Goal: Task Accomplishment & Management: Use online tool/utility

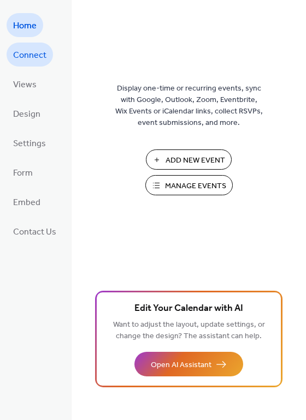
click at [44, 59] on span "Connect" at bounding box center [29, 55] width 33 height 17
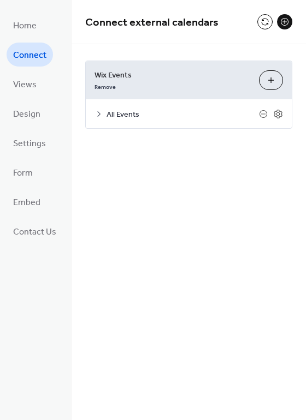
click at [100, 113] on icon at bounding box center [98, 114] width 9 height 9
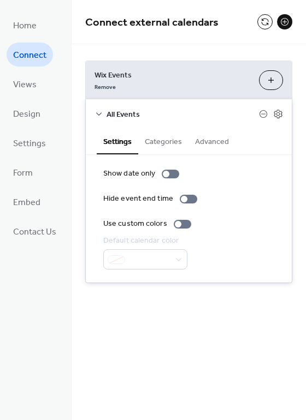
click at [157, 146] on button "Categories" at bounding box center [163, 140] width 50 height 25
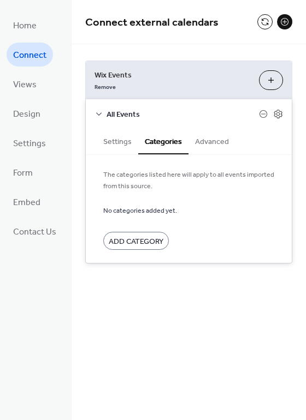
click at [209, 148] on button "Advanced" at bounding box center [211, 140] width 47 height 25
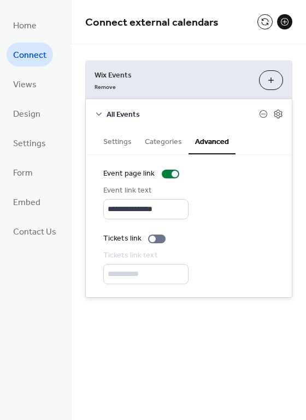
click at [127, 144] on button "Settings" at bounding box center [117, 140] width 41 height 25
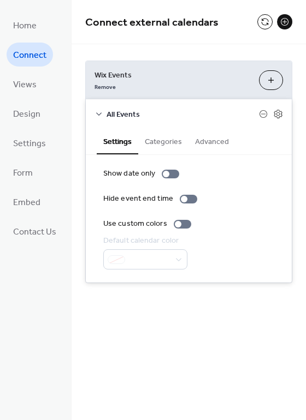
click at [148, 147] on button "Categories" at bounding box center [163, 140] width 50 height 25
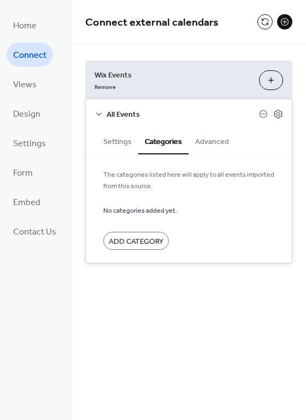
click at [213, 147] on button "Advanced" at bounding box center [211, 140] width 47 height 25
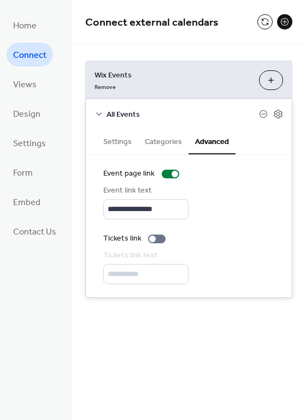
click at [104, 148] on button "Settings" at bounding box center [117, 140] width 41 height 25
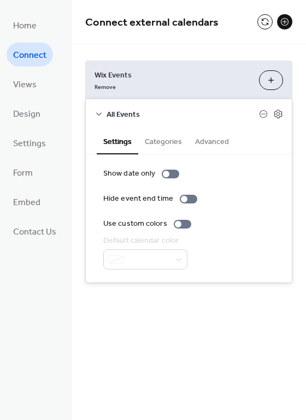
click at [157, 148] on button "Categories" at bounding box center [163, 140] width 50 height 25
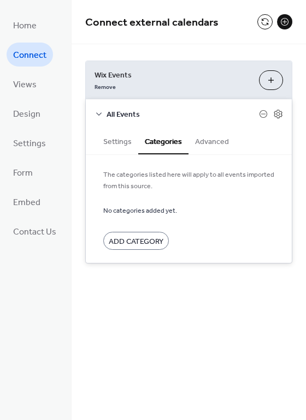
click at [229, 150] on button "Advanced" at bounding box center [211, 140] width 47 height 25
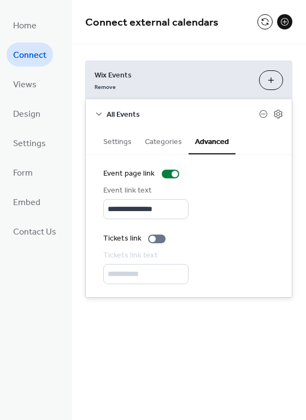
click at [104, 142] on button "Settings" at bounding box center [117, 140] width 41 height 25
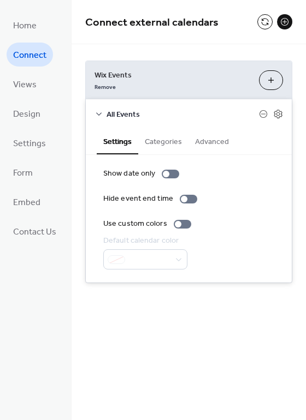
click at [217, 141] on button "Advanced" at bounding box center [211, 140] width 47 height 25
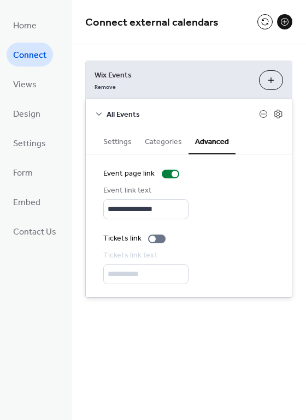
click at [90, 137] on div "Settings Categories Advanced" at bounding box center [189, 141] width 206 height 27
click at [35, 202] on span "Embed" at bounding box center [26, 202] width 27 height 17
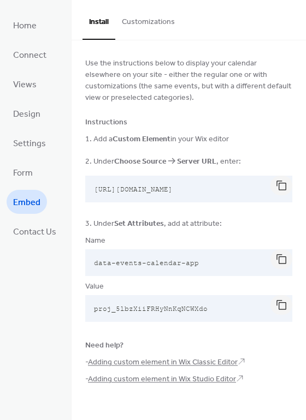
click at [142, 20] on button "Customizations" at bounding box center [148, 19] width 66 height 39
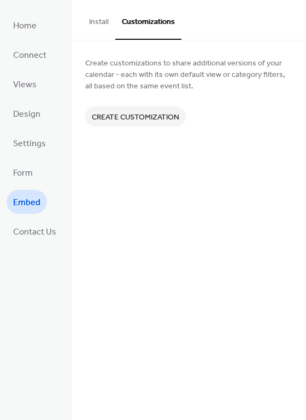
click at [117, 121] on span "Create customization" at bounding box center [135, 117] width 87 height 11
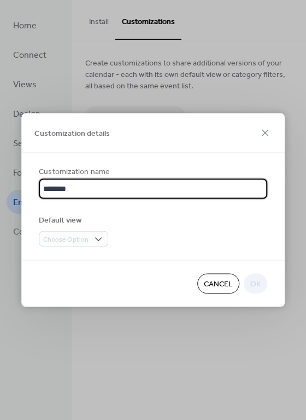
type input "*********"
drag, startPoint x: 85, startPoint y: 189, endPoint x: -56, endPoint y: 183, distance: 141.5
click at [0, 183] on html "Home Connect Views Design Settings Form Embed Contact Us Embed Install Customiz…" at bounding box center [153, 210] width 306 height 420
click at [64, 186] on input "text" at bounding box center [153, 189] width 228 height 20
type input "*********"
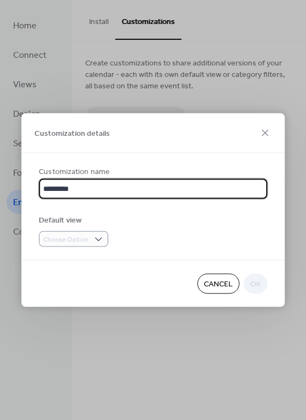
click at [82, 231] on div "Customization name ********* Default view Choose Option" at bounding box center [153, 206] width 228 height 81
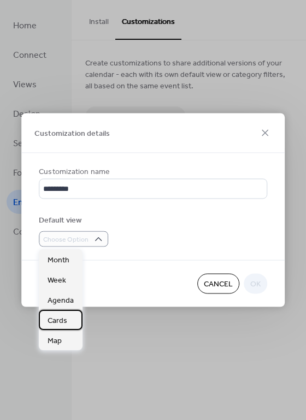
click at [58, 318] on span "Cards" at bounding box center [57, 320] width 20 height 11
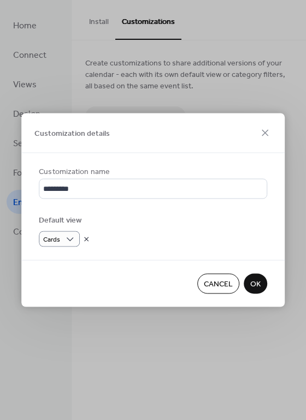
click at [253, 287] on span "OK" at bounding box center [255, 284] width 10 height 11
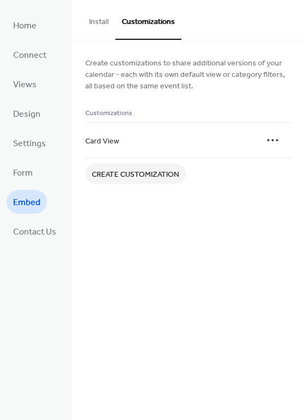
click at [91, 17] on button "Install" at bounding box center [98, 19] width 33 height 39
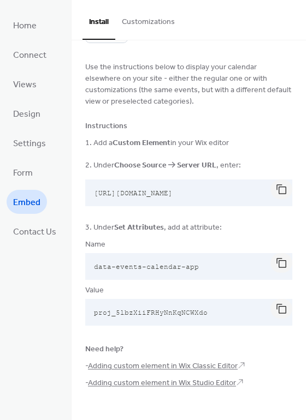
scroll to position [49, 0]
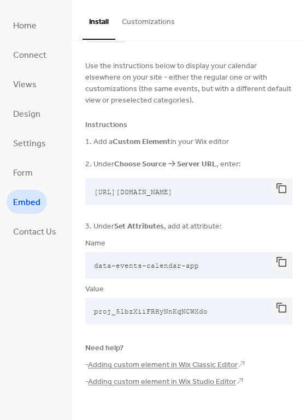
click at [157, 312] on span "proj_5lbzXiiFRHyNnKqNCWXdo" at bounding box center [151, 311] width 114 height 9
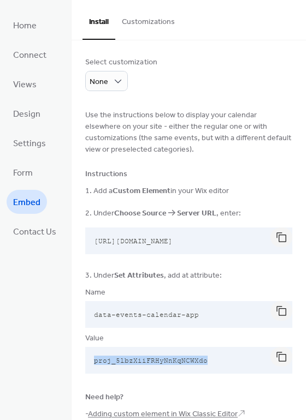
scroll to position [0, 0]
click at [117, 64] on div "Select customization" at bounding box center [121, 62] width 72 height 11
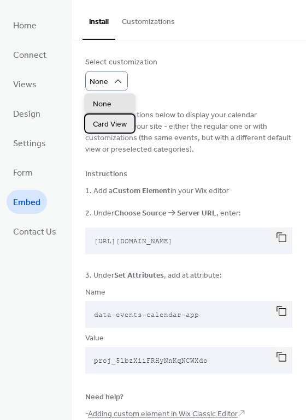
click at [110, 120] on span "Card View" at bounding box center [110, 123] width 34 height 11
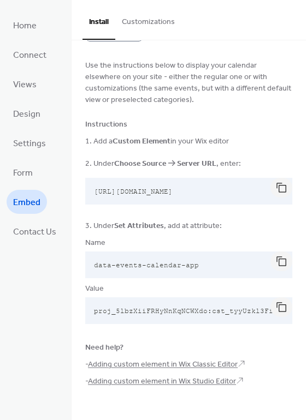
scroll to position [52, 0]
click at [205, 309] on span "proj_5lbzXiiFRHyNnKqNCWXdo:cst_tyyUzkl3Fiy6JTVfuxPts" at bounding box center [207, 311] width 227 height 9
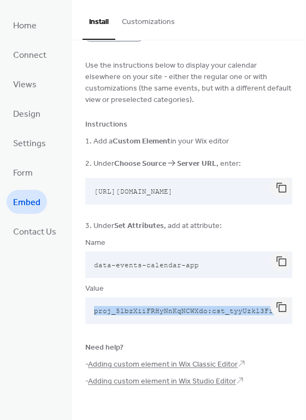
click at [205, 309] on span "proj_5lbzXiiFRHyNnKqNCWXdo:cst_tyyUzkl3Fiy6JTVfuxPts" at bounding box center [207, 311] width 227 height 9
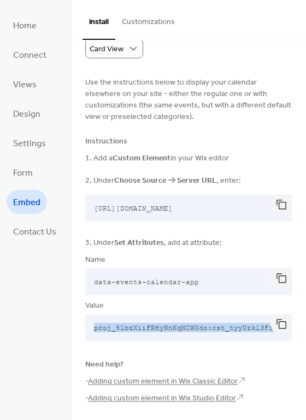
scroll to position [0, 0]
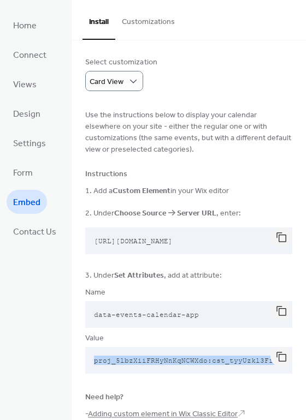
click at [120, 22] on button "Customizations" at bounding box center [148, 19] width 66 height 39
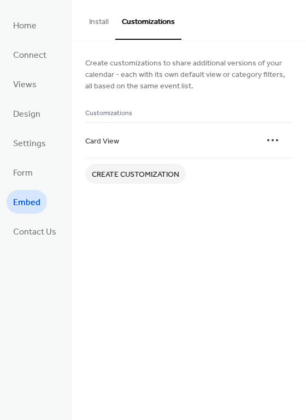
click at [97, 21] on button "Install" at bounding box center [98, 19] width 33 height 39
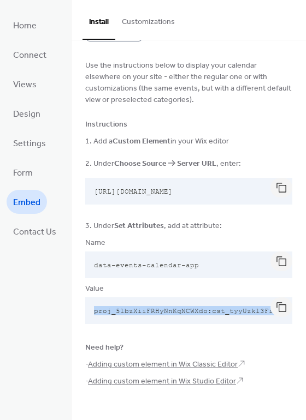
scroll to position [52, 0]
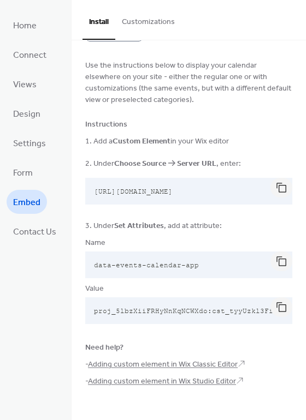
click at [155, 190] on span "[URL][DOMAIN_NAME]" at bounding box center [133, 191] width 79 height 9
click at [166, 379] on link "Adding custom element in Wix Studio Editor" at bounding box center [162, 381] width 148 height 15
click at [281, 308] on button "button" at bounding box center [281, 307] width 22 height 20
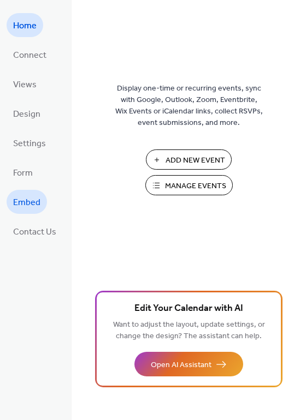
click at [28, 195] on span "Embed" at bounding box center [26, 202] width 27 height 17
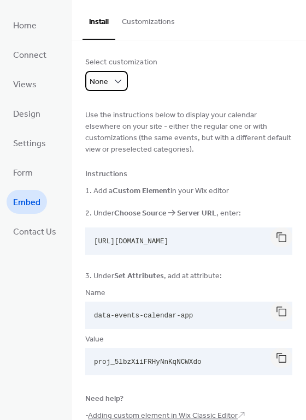
click at [108, 76] on div "None" at bounding box center [106, 81] width 43 height 20
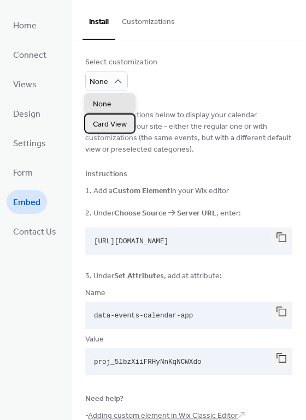
click at [116, 129] on span "Card View" at bounding box center [110, 123] width 34 height 11
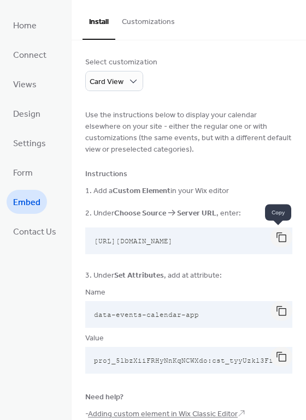
click at [283, 239] on button "button" at bounding box center [281, 238] width 22 height 20
click at [172, 240] on span "[URL][DOMAIN_NAME]" at bounding box center [133, 241] width 79 height 9
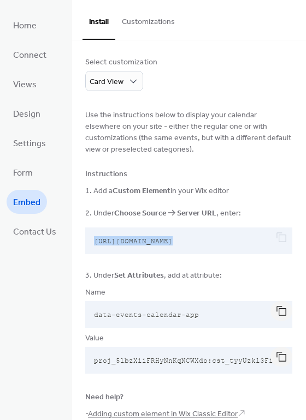
click at [172, 240] on span "[URL][DOMAIN_NAME]" at bounding box center [133, 241] width 79 height 9
click at [276, 240] on div at bounding box center [281, 238] width 22 height 20
click at [181, 236] on pre "[URL][DOMAIN_NAME]" at bounding box center [179, 241] width 189 height 27
click at [172, 242] on span "[URL][DOMAIN_NAME]" at bounding box center [133, 241] width 79 height 9
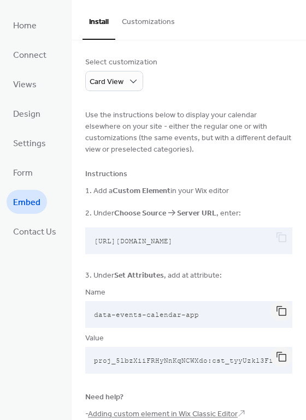
click at [172, 242] on span "[URL][DOMAIN_NAME]" at bounding box center [133, 241] width 79 height 9
click at [165, 312] on span "data-events-calendar-app" at bounding box center [146, 315] width 105 height 9
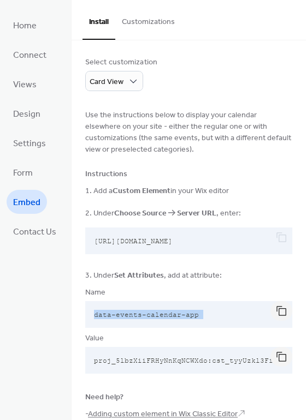
copy div "data-events-calendar-app"
click at [274, 362] on button "button" at bounding box center [281, 357] width 22 height 20
click at [273, 306] on button "button" at bounding box center [281, 311] width 22 height 20
click at [254, 362] on span "proj_5lbzXiiFRHyNnKqNCWXdo:cst_tyyUzkl3Fiy6JTVfuxPts" at bounding box center [207, 360] width 227 height 9
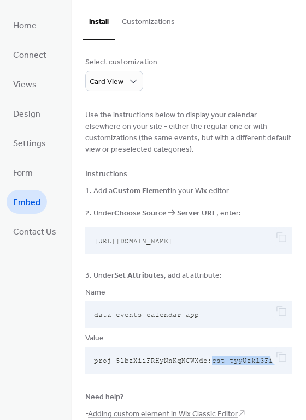
click at [254, 362] on span "proj_5lbzXiiFRHyNnKqNCWXdo:cst_tyyUzkl3Fiy6JTVfuxPts" at bounding box center [207, 360] width 227 height 9
copy div "proj_5lbzXiiFRHyNnKqNCWXdo:cst_tyyUzkl3Fiy6JTVfuxPts"
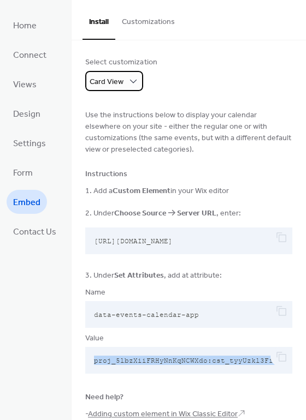
click at [124, 75] on div "Card View" at bounding box center [114, 81] width 58 height 20
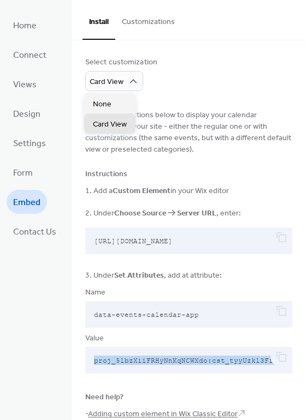
click at [151, 22] on button "Customizations" at bounding box center [148, 19] width 66 height 39
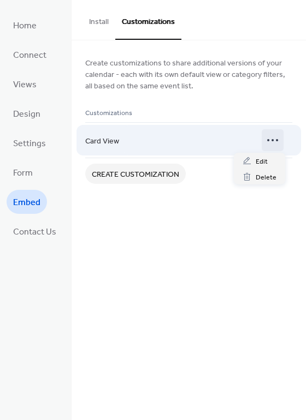
click at [270, 144] on icon at bounding box center [272, 140] width 17 height 17
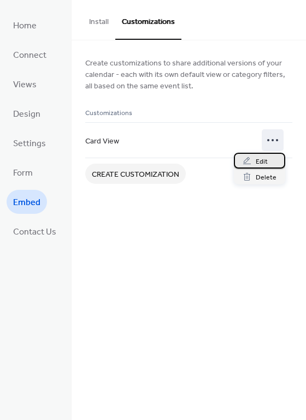
click at [264, 159] on span "Edit" at bounding box center [261, 161] width 12 height 11
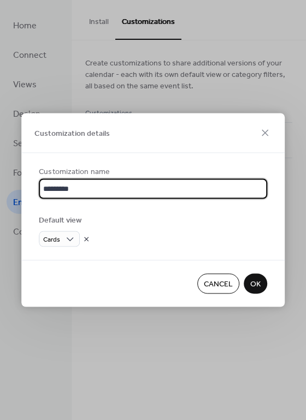
click at [256, 286] on span "OK" at bounding box center [255, 284] width 10 height 11
